Goal: Find specific page/section: Find specific page/section

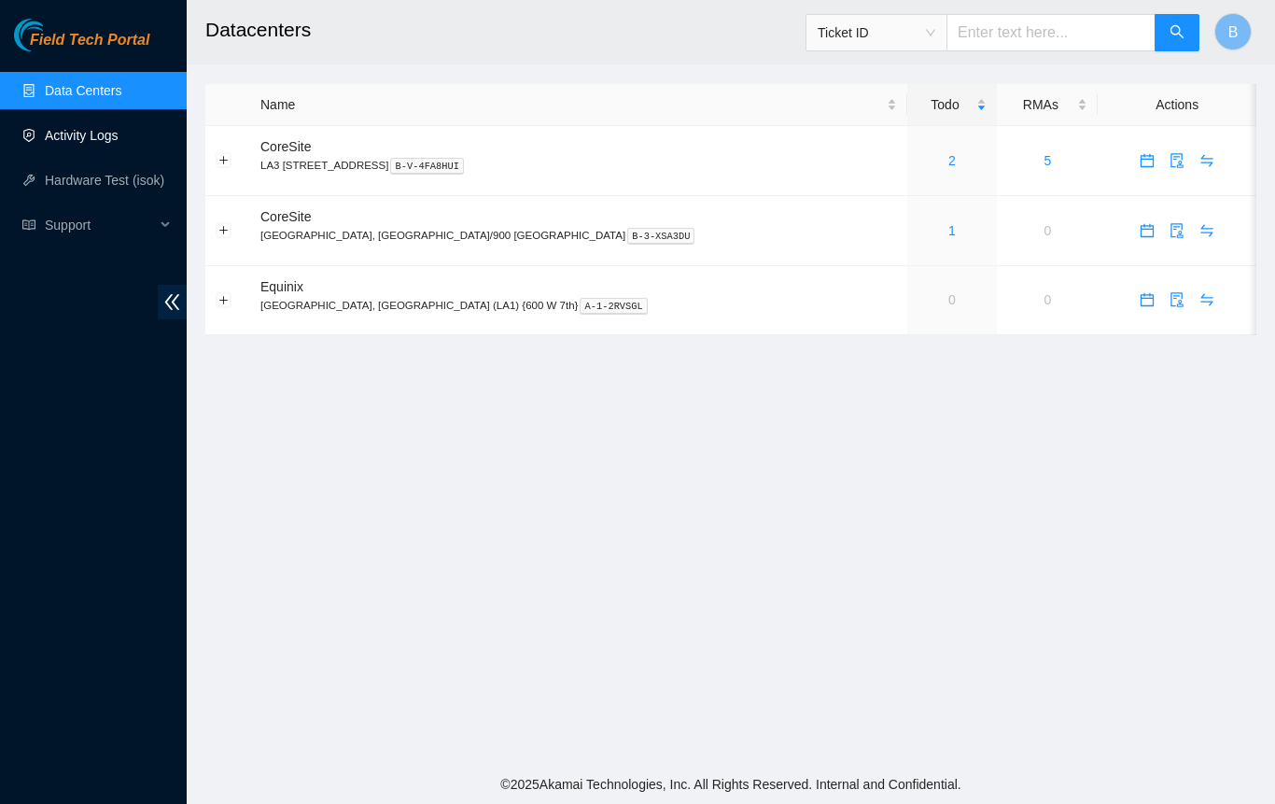
click at [45, 134] on link "Activity Logs" at bounding box center [82, 135] width 74 height 15
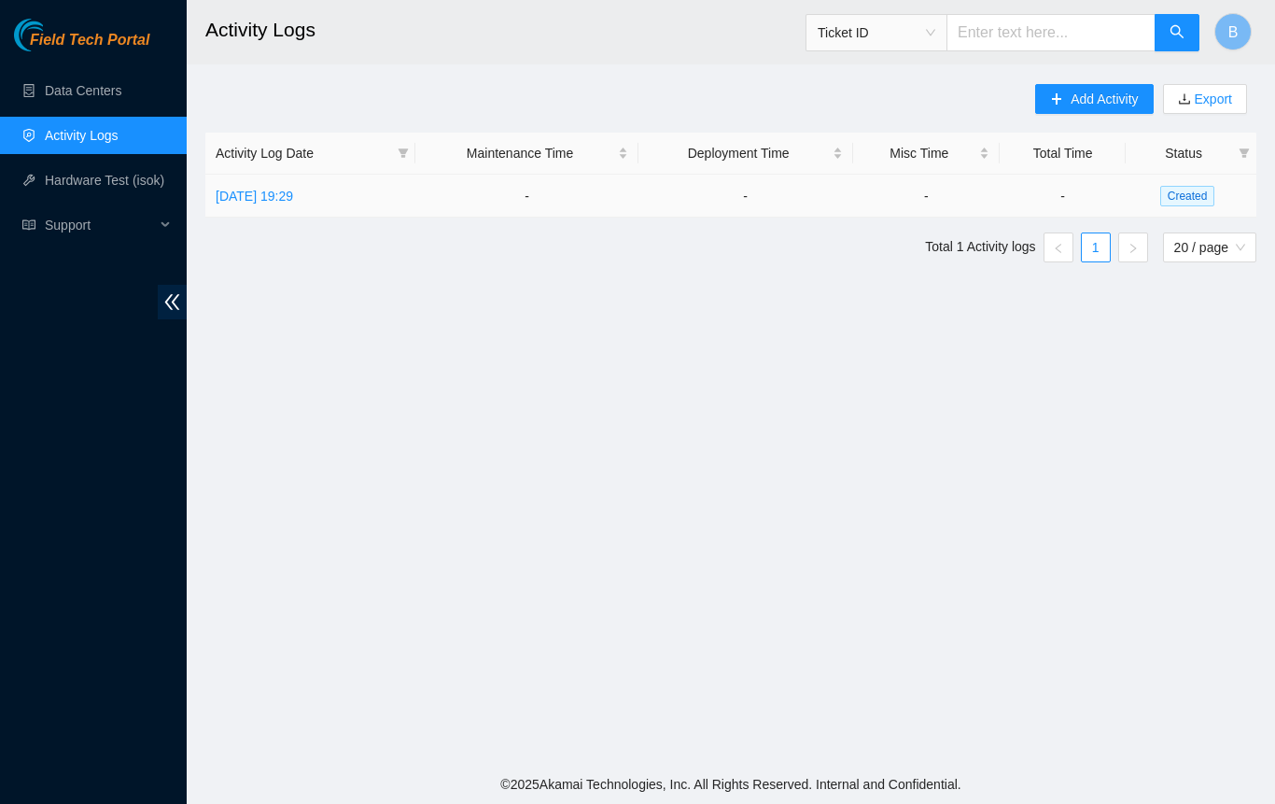
click at [278, 200] on link "Tue, 23 Sep 2025 19:29" at bounding box center [254, 196] width 77 height 15
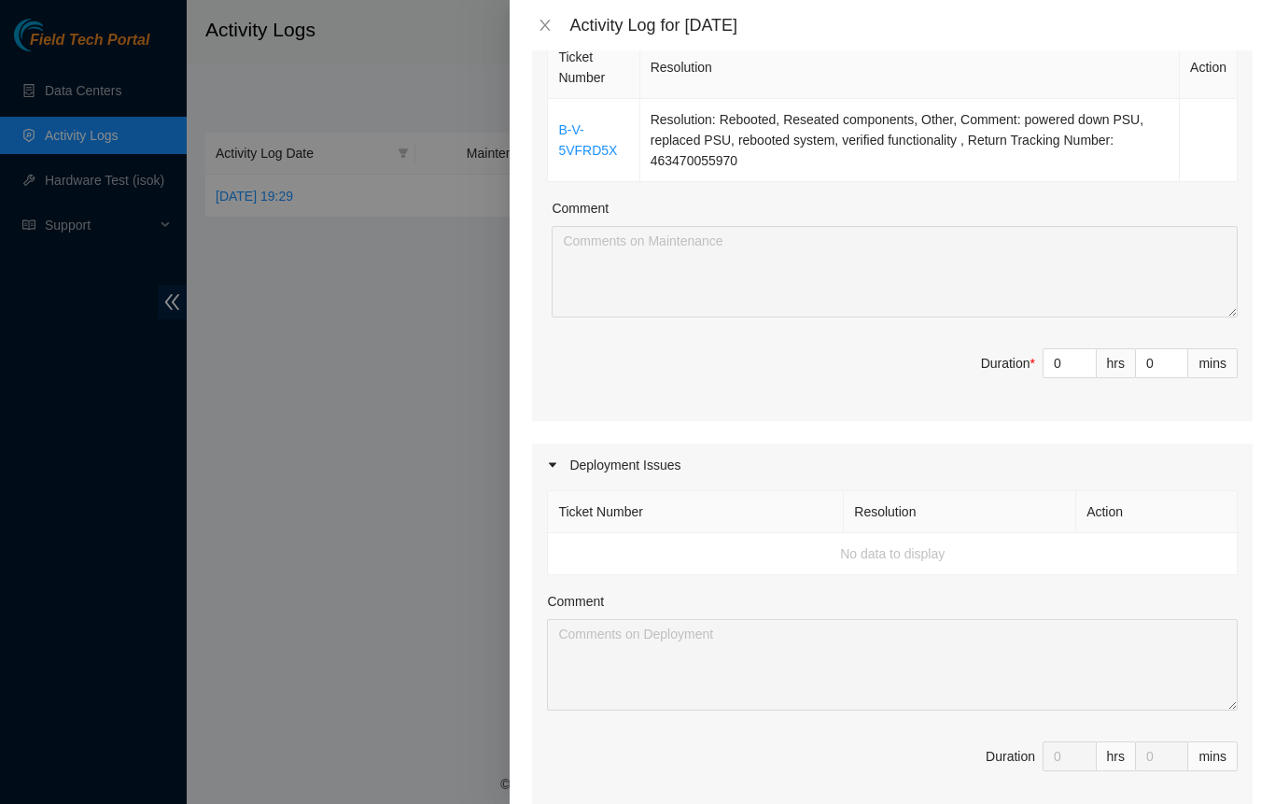
scroll to position [280, 0]
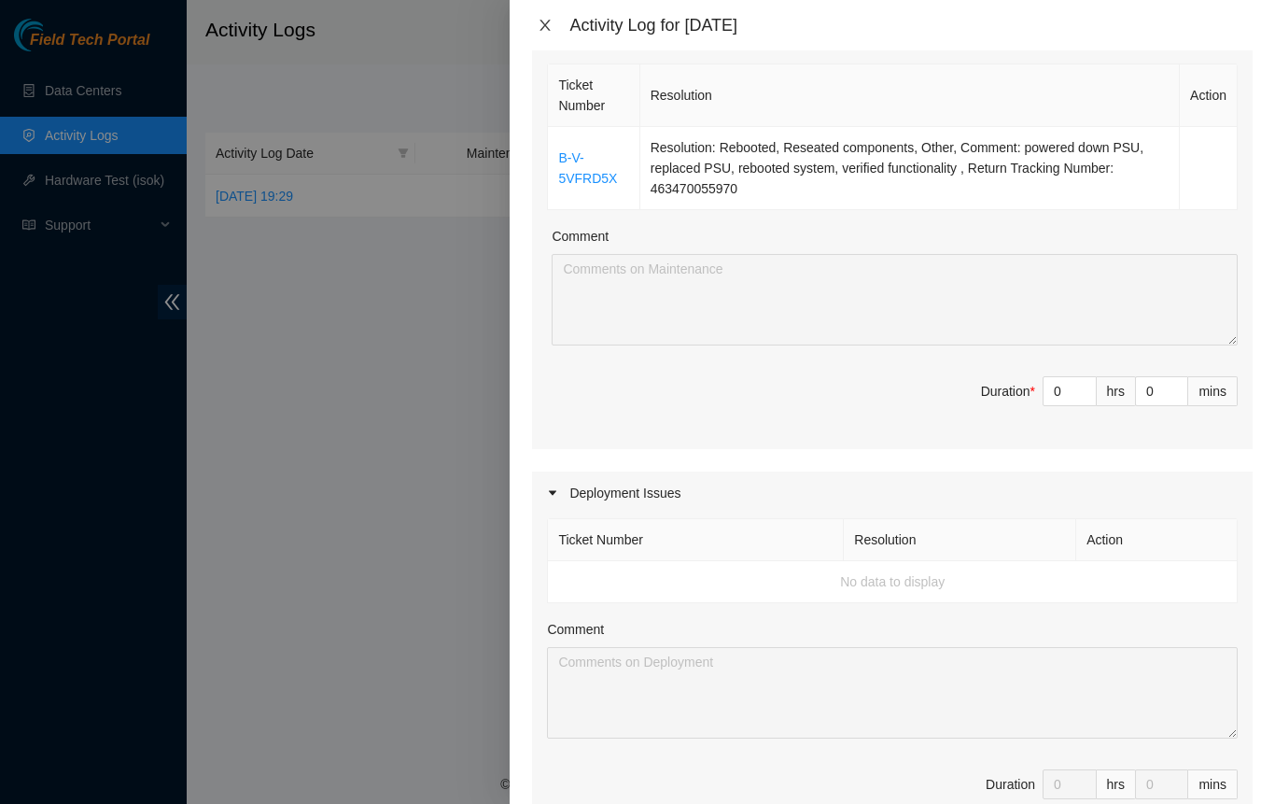
click at [549, 20] on icon "close" at bounding box center [546, 25] width 10 height 11
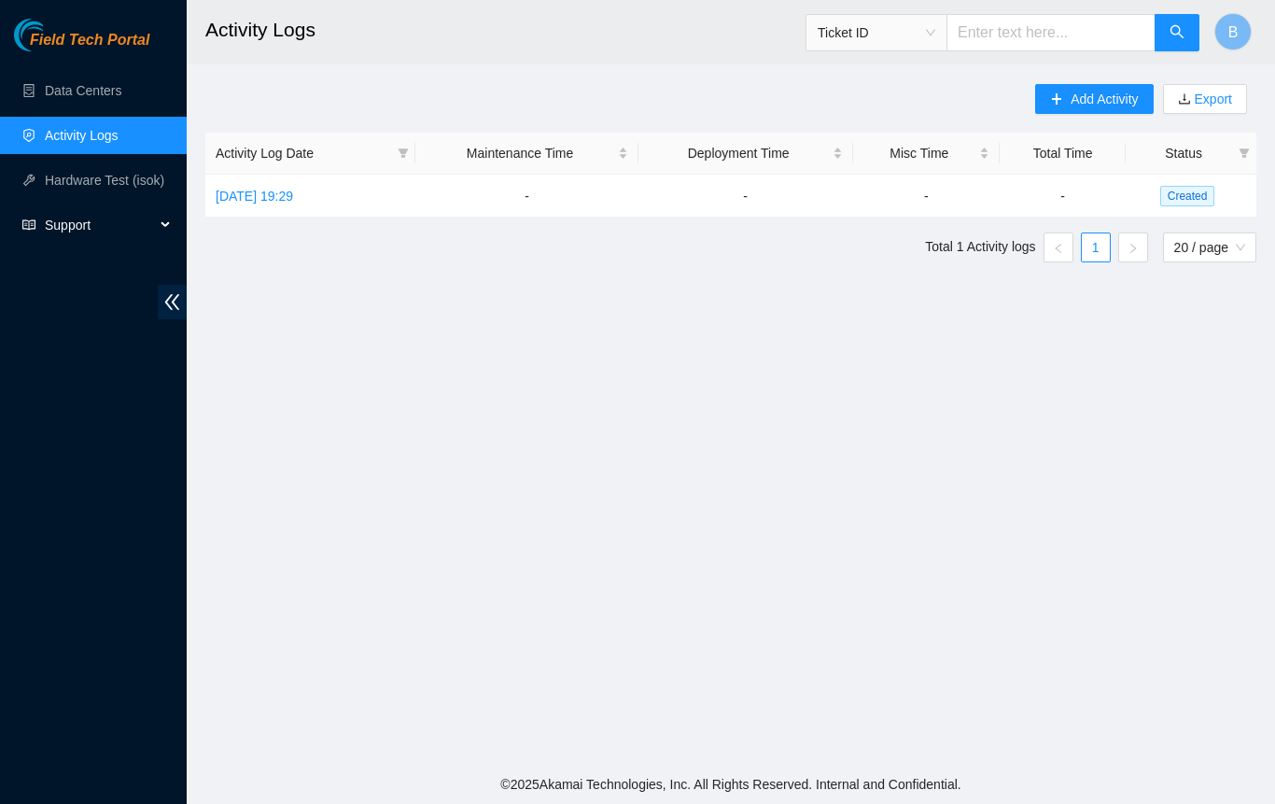
click at [88, 227] on span "Support" at bounding box center [100, 224] width 110 height 37
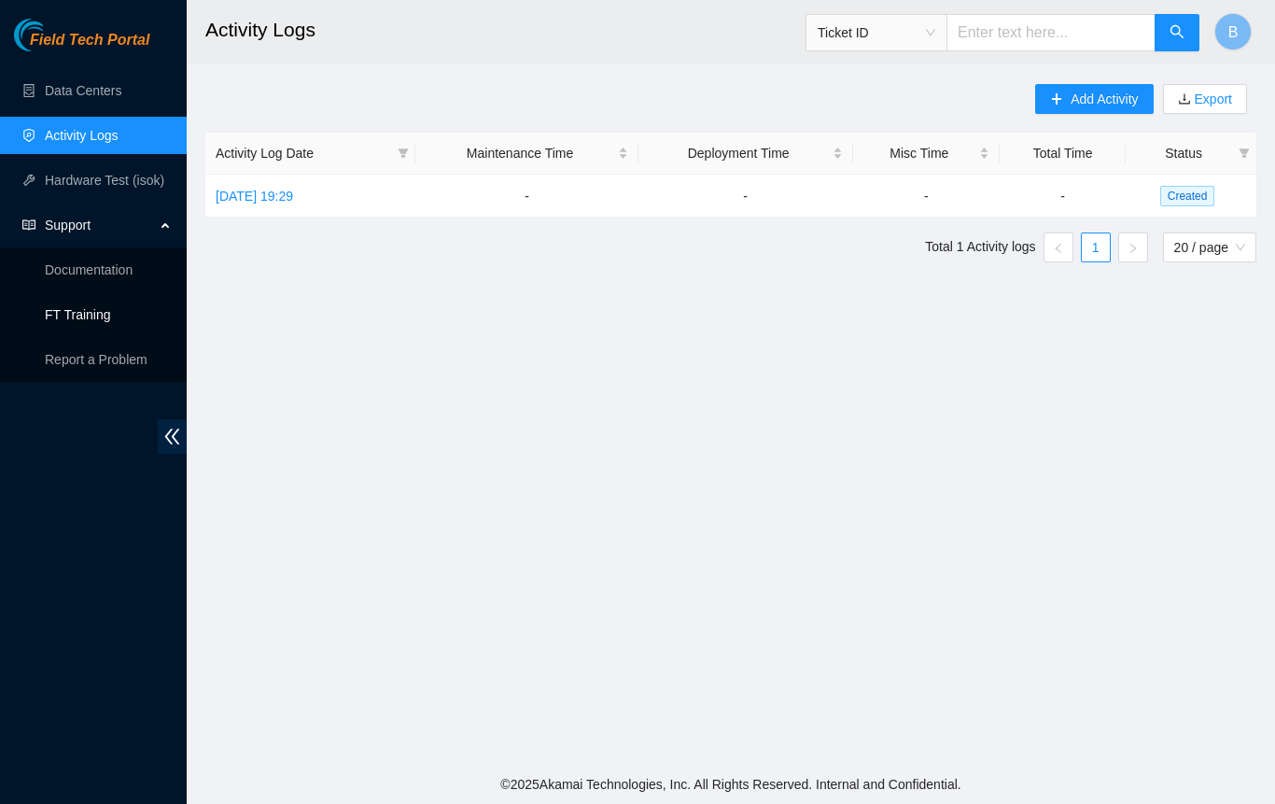
click at [78, 317] on link "FT Training" at bounding box center [78, 314] width 66 height 15
